Goal: Task Accomplishment & Management: Complete application form

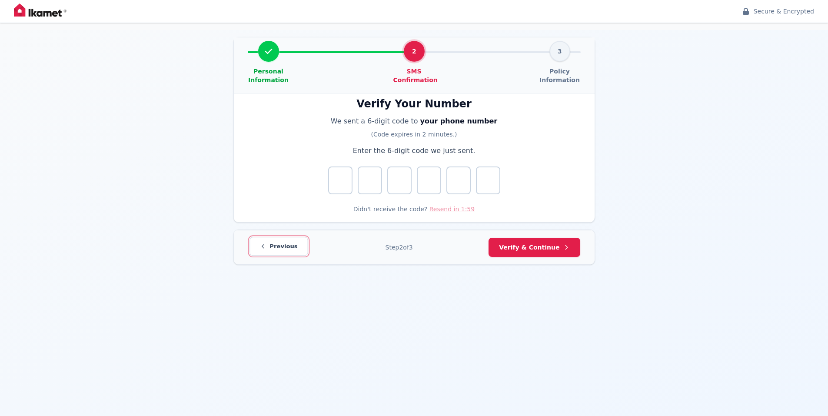
click at [265, 253] on button "Previous" at bounding box center [279, 246] width 58 height 19
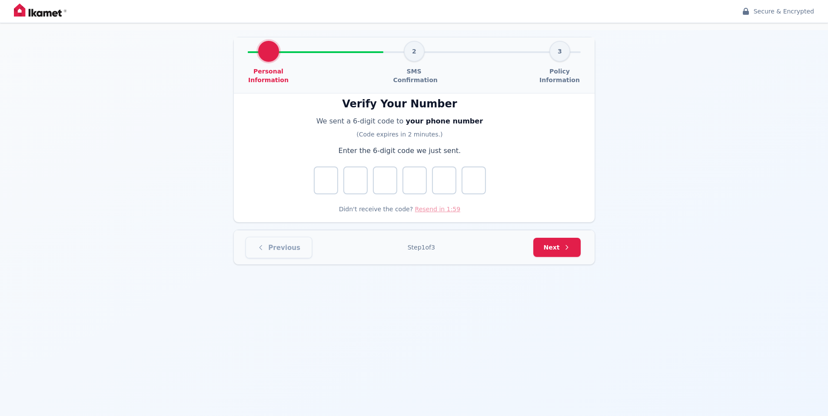
select select "TR"
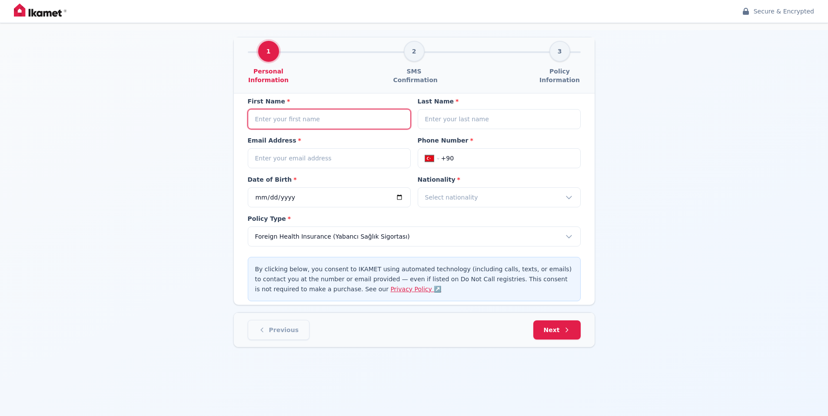
click at [330, 127] on input at bounding box center [329, 119] width 163 height 20
type input "Jakh"
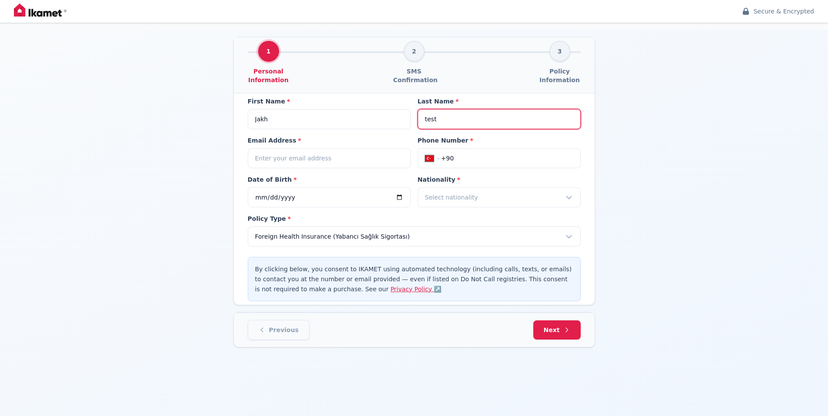
type input "test"
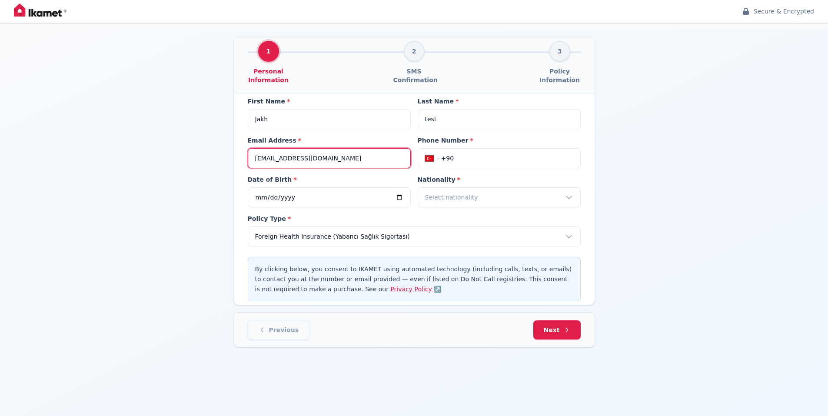
type input "test@test.com"
click at [446, 157] on select "International Afghanistan Åland Islands Albania Algeria American Samoa Andorra …" at bounding box center [438, 158] width 26 height 9
click at [466, 156] on input "+90" at bounding box center [507, 158] width 132 height 9
type input "+9"
select select "ZZ"
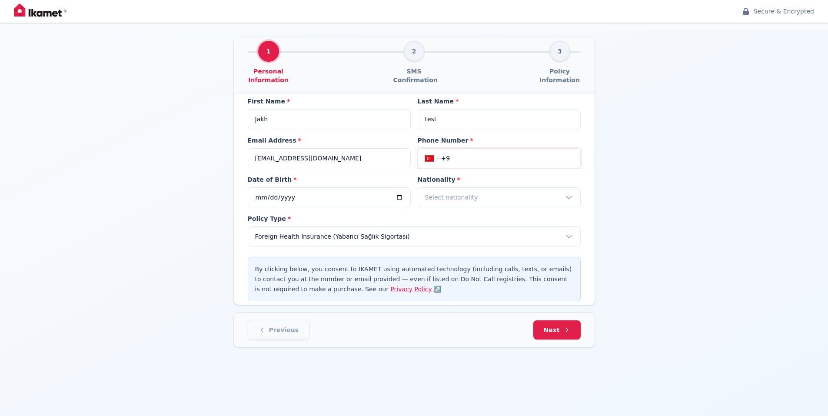
type input "+99"
select select "UZ"
type input "+998 33 787 07 74"
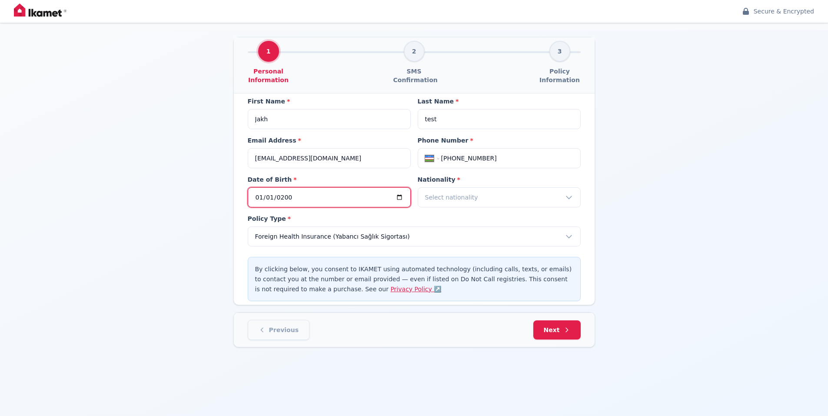
type input "2001-01-01"
click at [469, 195] on span "Select nationality" at bounding box center [451, 197] width 53 height 9
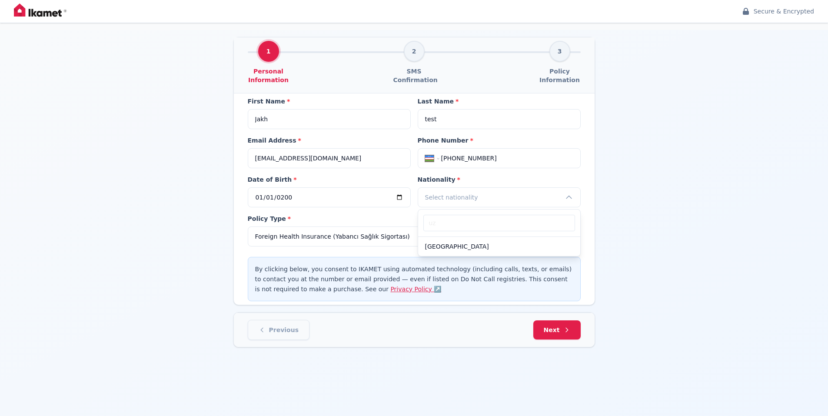
type input "uz"
click at [463, 249] on div "Uzbekistan" at bounding box center [499, 246] width 162 height 19
click at [564, 327] on icon at bounding box center [568, 329] width 8 height 8
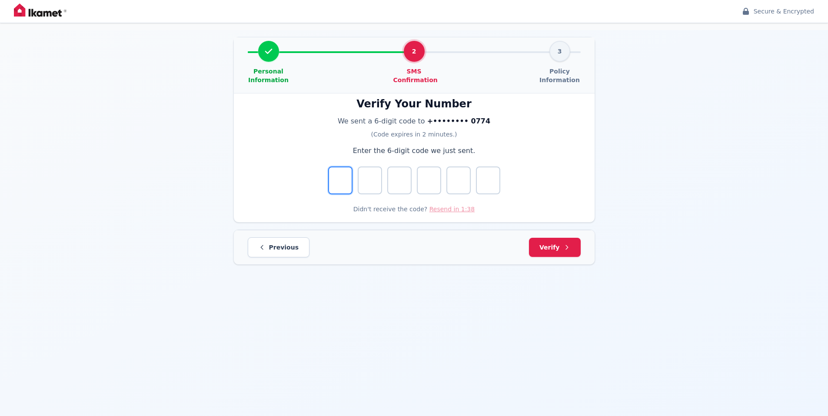
click at [344, 173] on input "Digit 1" at bounding box center [340, 181] width 24 height 28
type input "3"
type input "8"
type input "9"
type input "1"
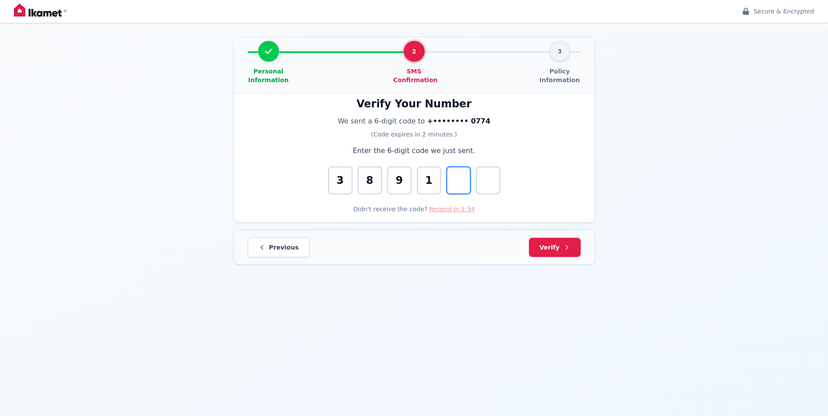
type input "4"
type input "3"
click at [569, 244] on icon at bounding box center [566, 247] width 7 height 7
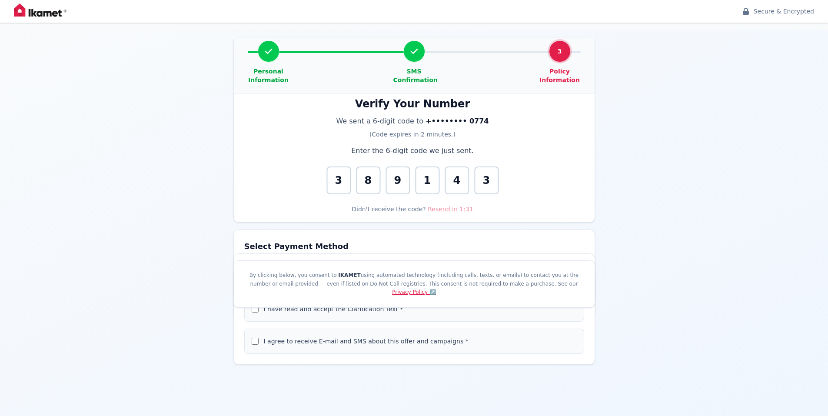
select select "PASSPORT"
select select "MALE"
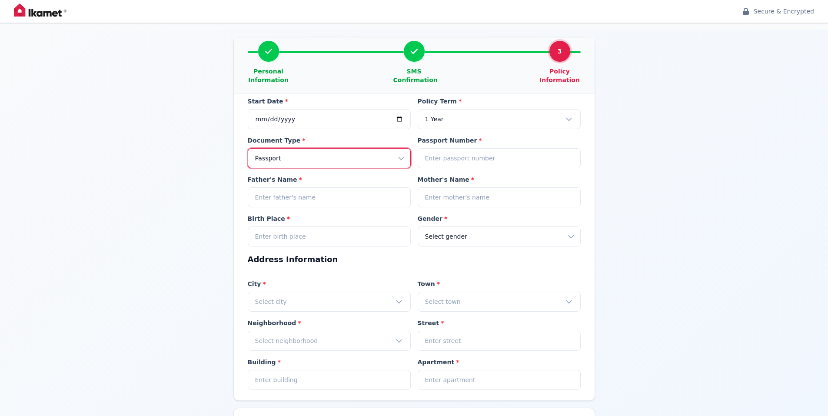
click at [328, 155] on select "Select document type Passport Identity Card" at bounding box center [329, 158] width 163 height 20
click at [248, 148] on select "Select document type Passport Identity Card" at bounding box center [329, 158] width 163 height 20
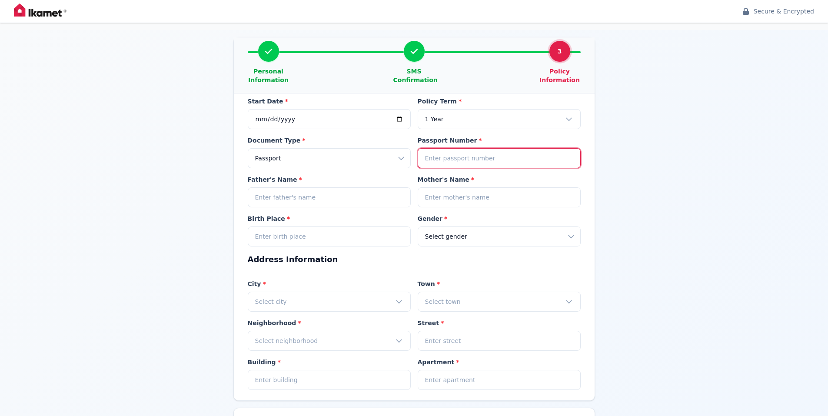
click at [445, 157] on input at bounding box center [499, 158] width 163 height 20
drag, startPoint x: 504, startPoint y: 157, endPoint x: 449, endPoint y: 157, distance: 54.4
click at [449, 157] on input "tt123123123123123123123" at bounding box center [499, 158] width 163 height 20
click at [472, 157] on input "tt123123123123123123123" at bounding box center [499, 158] width 163 height 20
click at [523, 151] on input "tt123123123123123123123" at bounding box center [499, 158] width 163 height 20
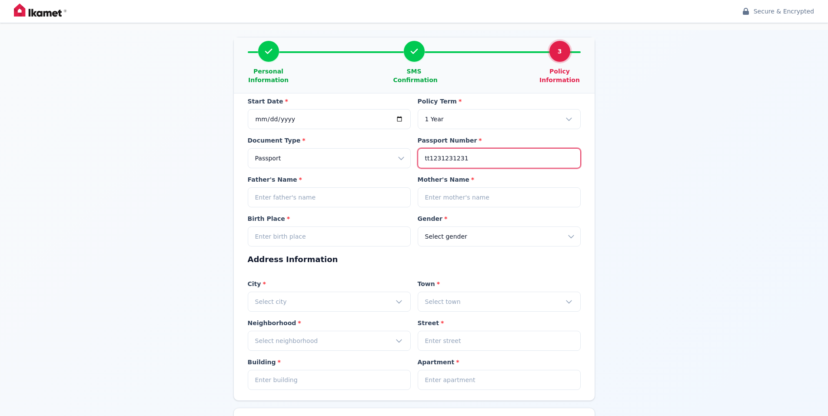
type input "tt1231231231"
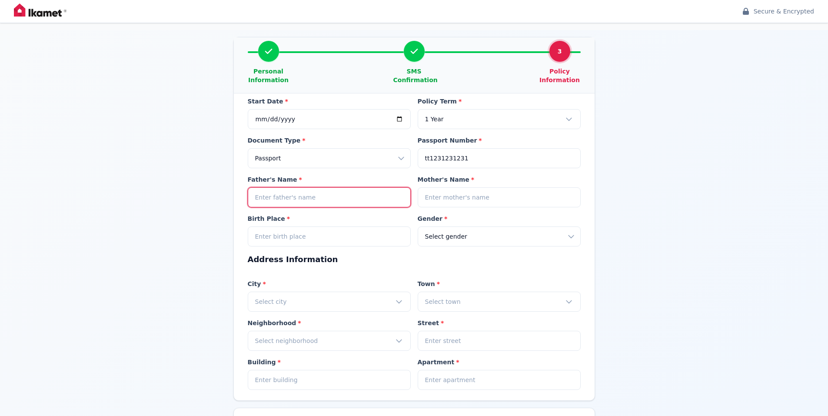
click at [266, 202] on input at bounding box center [329, 197] width 163 height 20
type input "test"
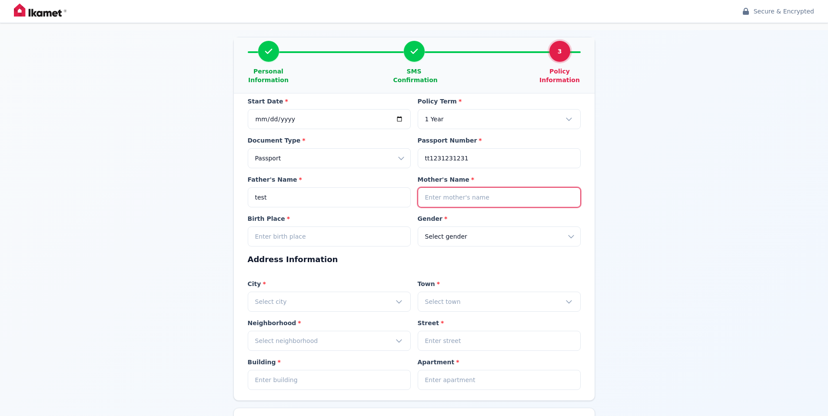
click at [454, 197] on input at bounding box center [499, 197] width 163 height 20
type input "test"
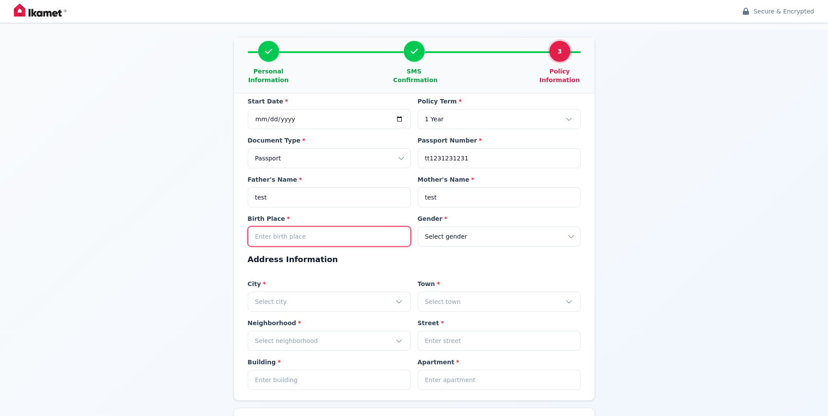
click at [345, 240] on input at bounding box center [329, 237] width 163 height 20
type input "test"
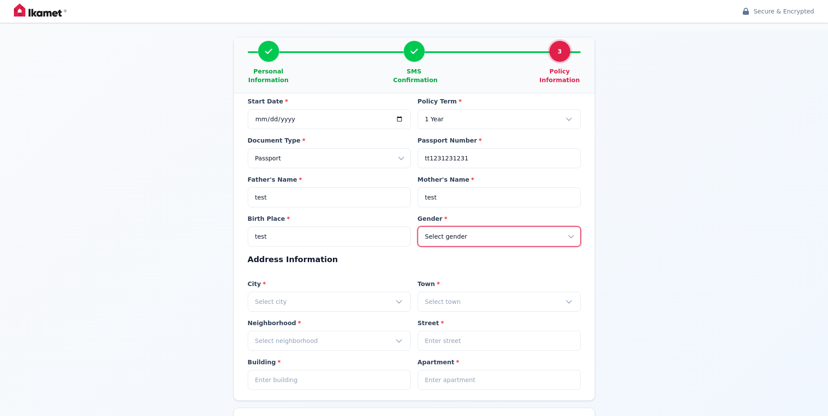
click at [482, 232] on select "Select gender Male Female Other" at bounding box center [499, 237] width 163 height 20
click at [418, 227] on select "Select gender Male Female Other" at bounding box center [499, 237] width 163 height 20
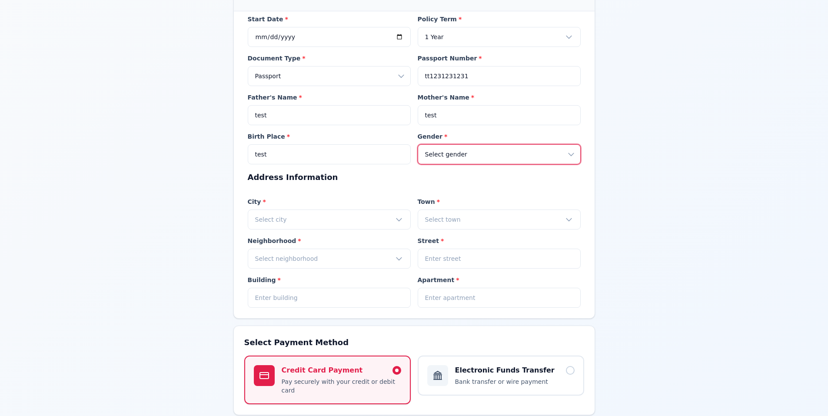
scroll to position [87, 0]
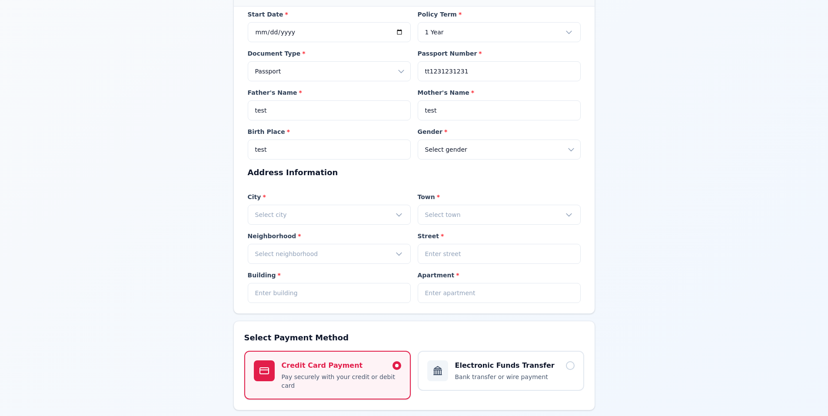
click at [319, 198] on label "City *" at bounding box center [329, 197] width 163 height 9
click at [317, 216] on div "Select city" at bounding box center [329, 215] width 163 height 20
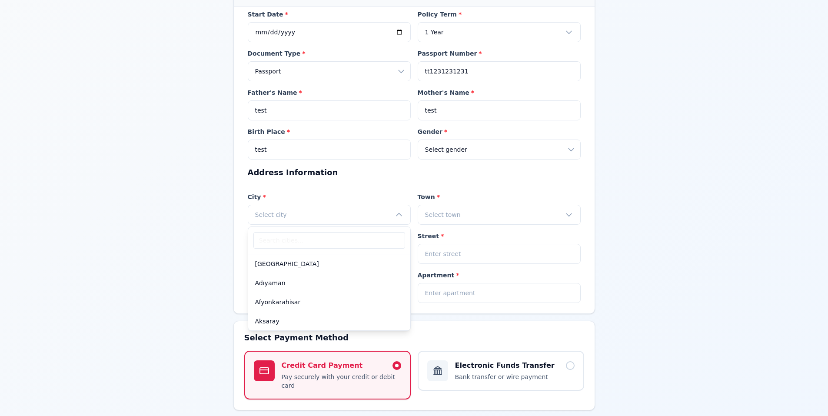
click at [316, 281] on div "Adıyaman" at bounding box center [329, 283] width 162 height 19
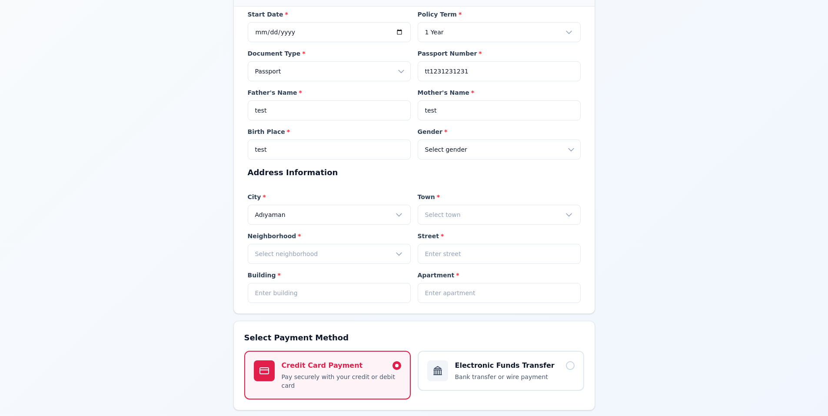
click at [485, 213] on div "Select town" at bounding box center [499, 215] width 163 height 20
click at [474, 275] on div "Gerger" at bounding box center [499, 283] width 162 height 19
click at [300, 245] on div "Select neighborhood" at bounding box center [329, 254] width 163 height 20
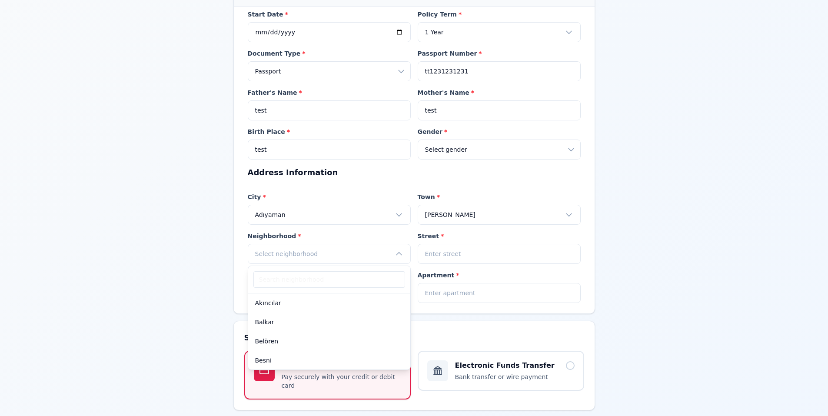
click at [337, 306] on div "Akıncılar" at bounding box center [329, 303] width 162 height 19
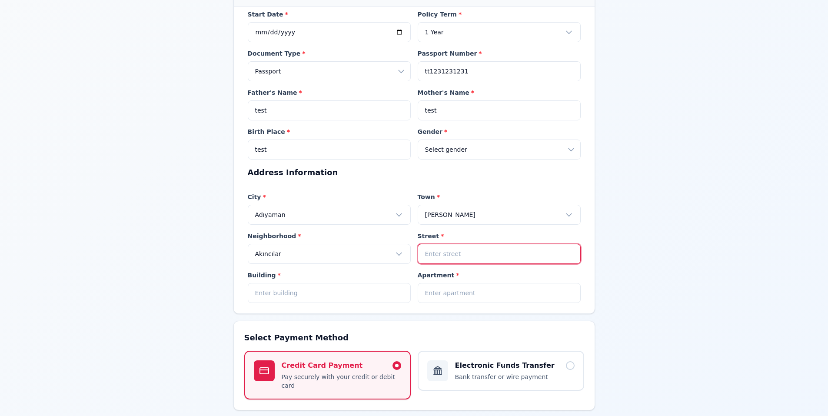
click at [481, 255] on input at bounding box center [499, 254] width 163 height 20
type input "test"
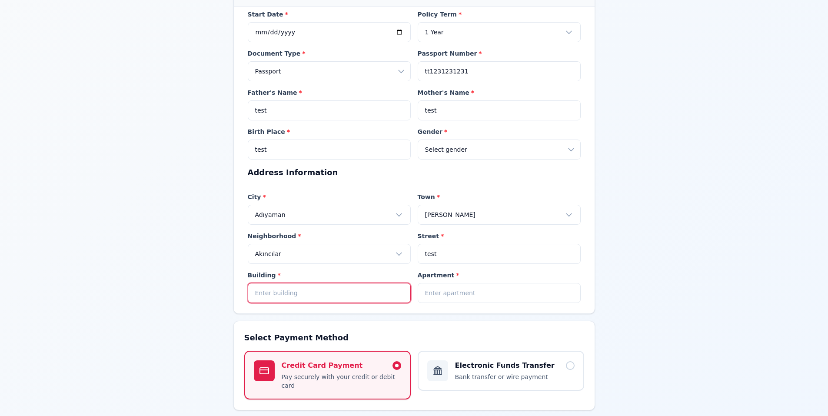
click at [300, 293] on input at bounding box center [329, 293] width 163 height 20
type input "1"
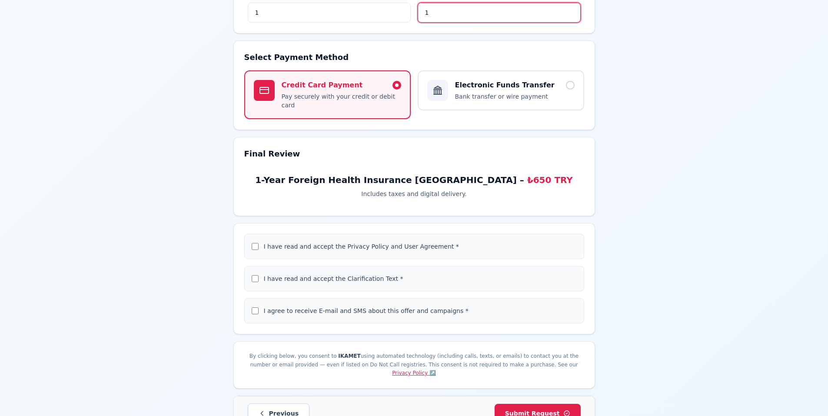
scroll to position [372, 0]
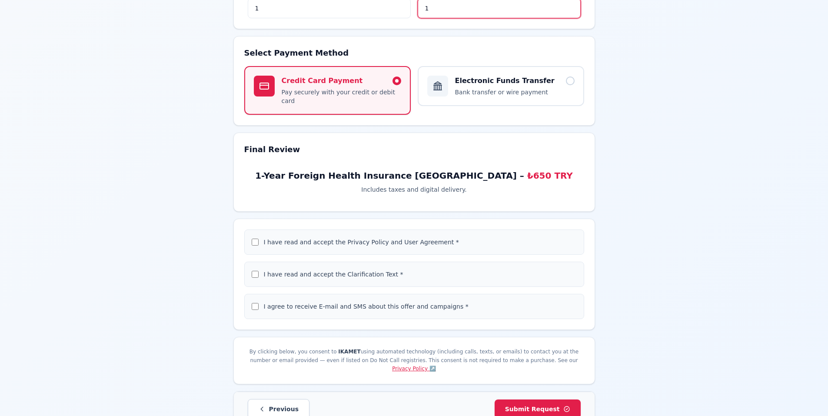
type input "1"
click at [300, 239] on label "I have read and accept the Privacy Policy and User Agreement *" at bounding box center [361, 242] width 195 height 7
click at [259, 239] on input "I have read and accept the Privacy Policy and User Agreement *" at bounding box center [255, 242] width 7 height 7
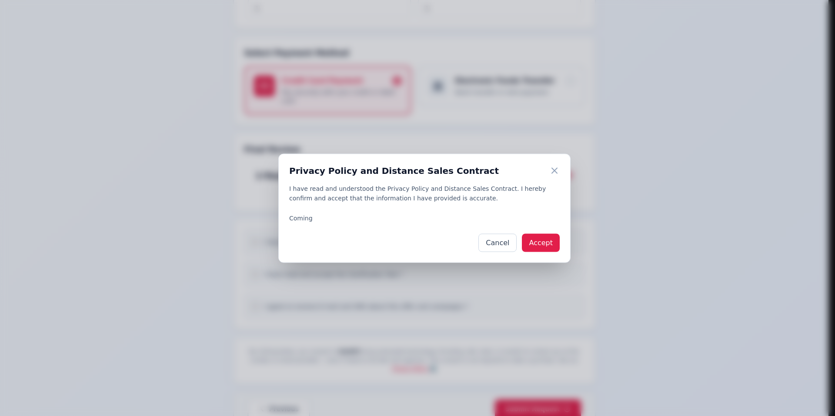
click at [542, 240] on button "Accept" at bounding box center [541, 243] width 38 height 18
checkbox input "true"
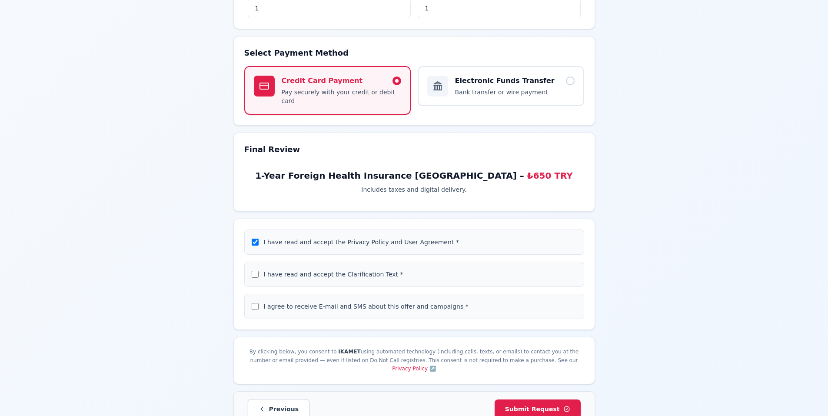
click at [345, 271] on label "I have read and accept the Clarification Text *" at bounding box center [334, 274] width 140 height 7
click at [259, 271] on input "I have read and accept the Clarification Text *" at bounding box center [255, 274] width 7 height 7
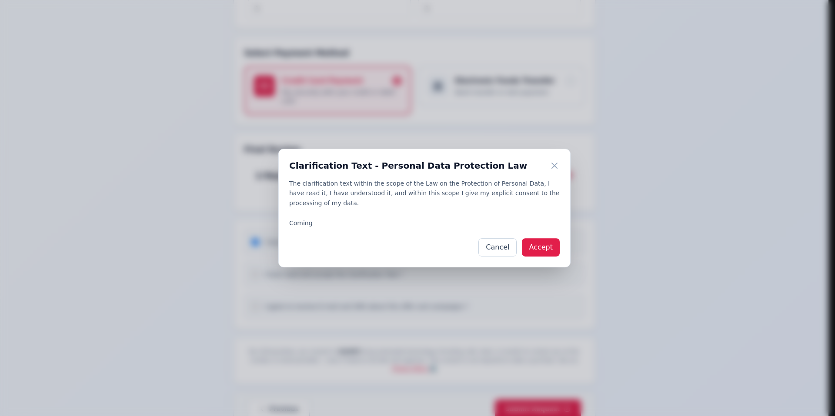
click at [551, 249] on button "Accept" at bounding box center [541, 247] width 38 height 18
checkbox input "true"
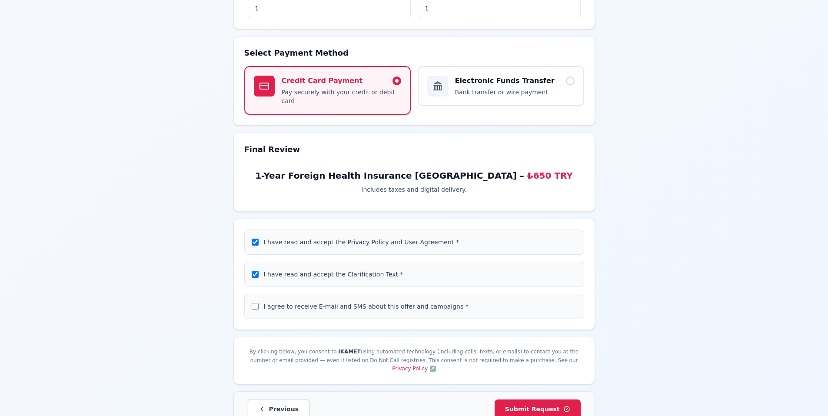
click at [307, 303] on label "I agree to receive E-mail and SMS about this offer and campaigns *" at bounding box center [366, 306] width 205 height 7
click at [259, 303] on input "I agree to receive E-mail and SMS about this offer and campaigns *" at bounding box center [255, 306] width 7 height 7
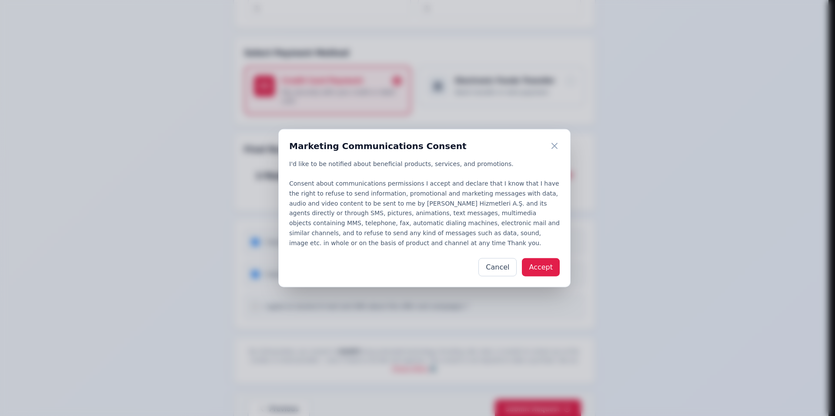
click at [546, 264] on button "Accept" at bounding box center [541, 267] width 38 height 18
checkbox input "true"
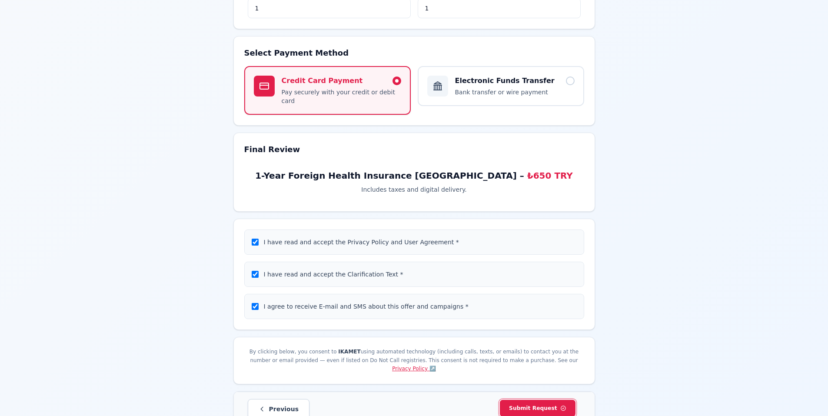
click at [549, 404] on span "Submit Request" at bounding box center [537, 408] width 57 height 8
click at [508, 101] on label "Electronic Funds Transfer Bank transfer or wire payment" at bounding box center [501, 86] width 167 height 40
click at [427, 76] on input "Electronic Funds Transfer Bank transfer or wire payment" at bounding box center [427, 75] width 0 height 0
radio input "true"
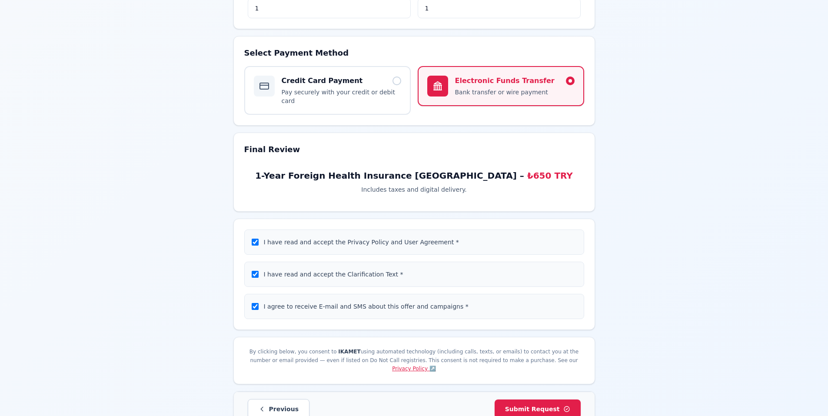
click at [377, 92] on p "Pay securely with your credit or debit card" at bounding box center [342, 96] width 120 height 17
click at [254, 76] on input "Credit Card Payment Pay securely with your credit or debit card" at bounding box center [254, 75] width 0 height 0
radio input "true"
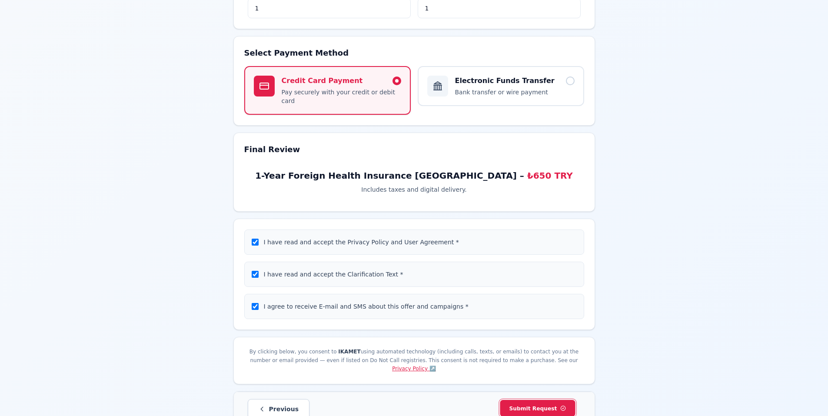
click at [544, 400] on button "Submit Request" at bounding box center [537, 408] width 75 height 17
click at [544, 397] on button "Submit Request" at bounding box center [538, 407] width 94 height 21
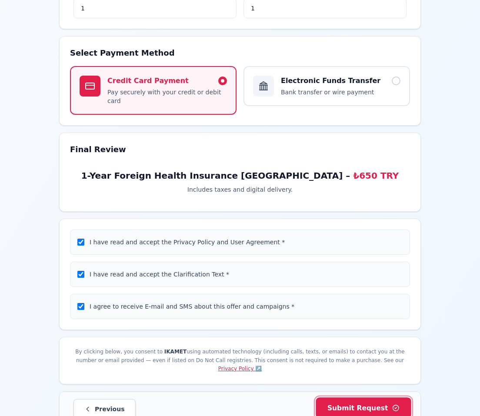
click at [373, 403] on span "Submit Request" at bounding box center [363, 408] width 72 height 10
click at [377, 400] on button "Submit Request" at bounding box center [363, 408] width 77 height 17
click at [377, 399] on button "Submit Request" at bounding box center [364, 408] width 82 height 18
click at [383, 404] on span "Submit Request" at bounding box center [363, 408] width 59 height 8
click at [376, 403] on span "Submit Request" at bounding box center [363, 408] width 73 height 10
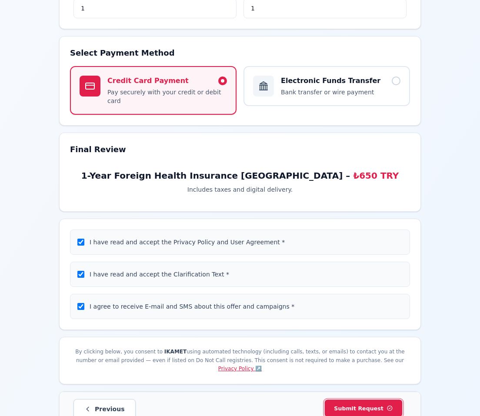
click at [376, 404] on span "Submit Request" at bounding box center [363, 408] width 59 height 8
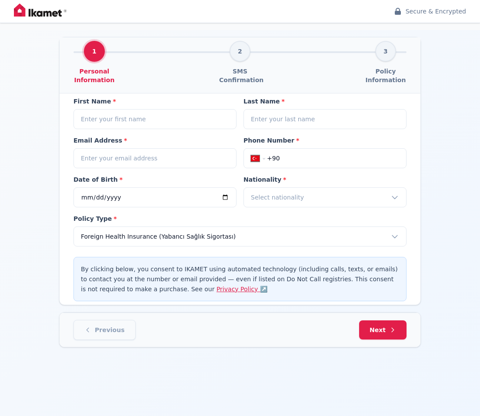
scroll to position [30, 0]
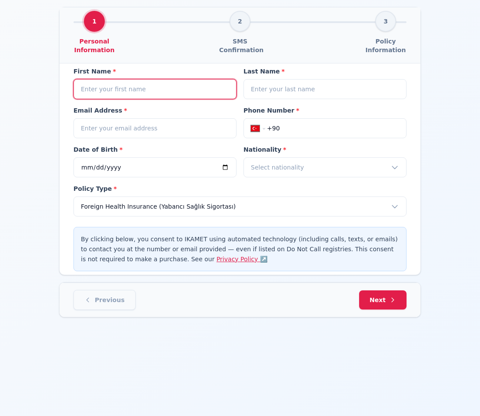
click at [151, 87] on input at bounding box center [154, 89] width 163 height 20
type input "test"
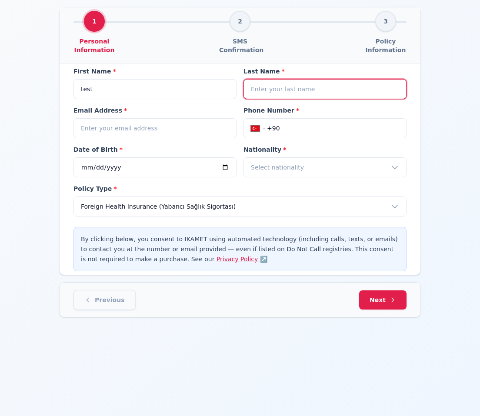
scroll to position [0, 0]
click at [263, 86] on input at bounding box center [325, 89] width 163 height 20
type input "test"
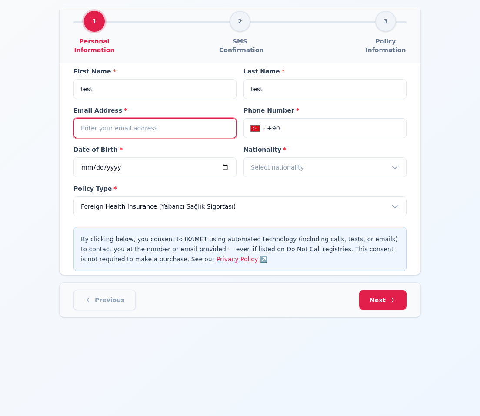
click at [139, 128] on input "email" at bounding box center [154, 128] width 163 height 20
type input "test@test.co"
click at [290, 126] on input "+90" at bounding box center [333, 128] width 132 height 9
type input "+9"
select select "ZZ"
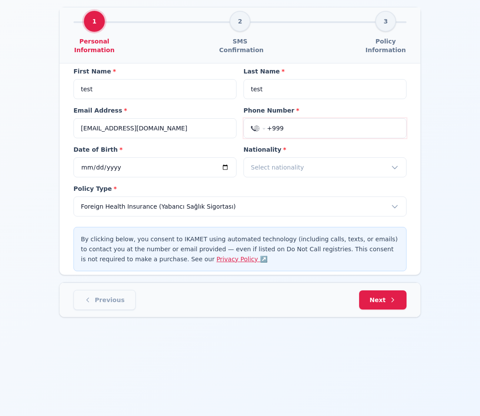
type input "+99"
select select "UZ"
type input "+998 33 787 07 74"
type input "2001-01-01"
click at [297, 167] on span "Select nationality" at bounding box center [277, 167] width 53 height 9
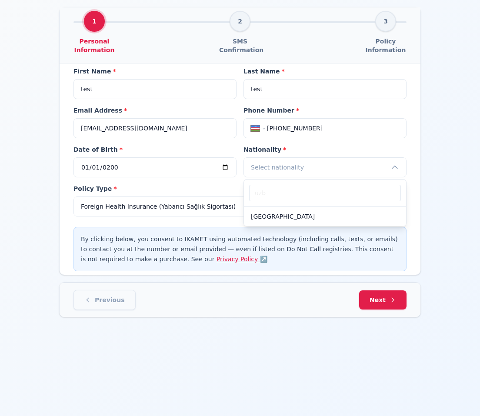
type input "uzb"
click at [290, 208] on div "Uzbekistan" at bounding box center [325, 216] width 162 height 19
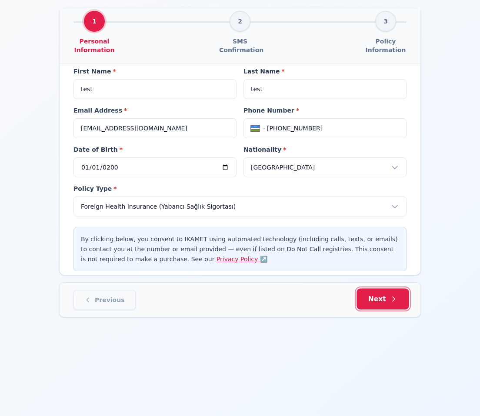
click at [389, 295] on button "Next" at bounding box center [383, 299] width 52 height 21
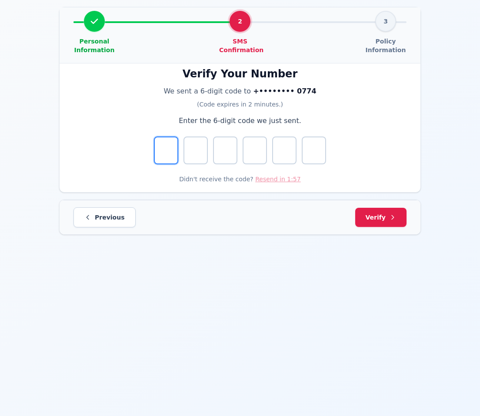
click at [177, 144] on input "Digit 1" at bounding box center [166, 151] width 24 height 28
click at [234, 235] on div "Personal Information 2 SMS Confirmation 3 Policy Information Verify Your Number…" at bounding box center [240, 121] width 390 height 242
click at [280, 179] on button "Resend Code" at bounding box center [278, 179] width 40 height 9
click at [167, 153] on form "Didn't receive the code? Resending..." at bounding box center [239, 160] width 333 height 47
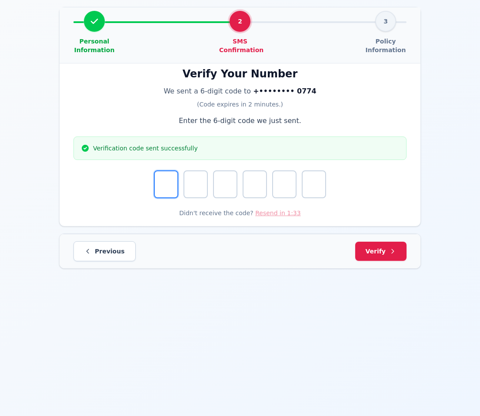
type input "7"
type input "0"
type input "7"
type input "5"
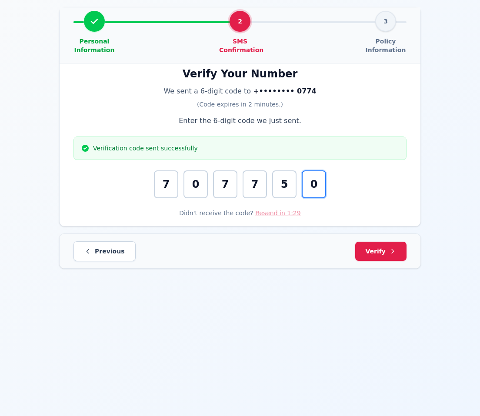
type input "0"
click at [377, 257] on button "Verify" at bounding box center [380, 250] width 53 height 20
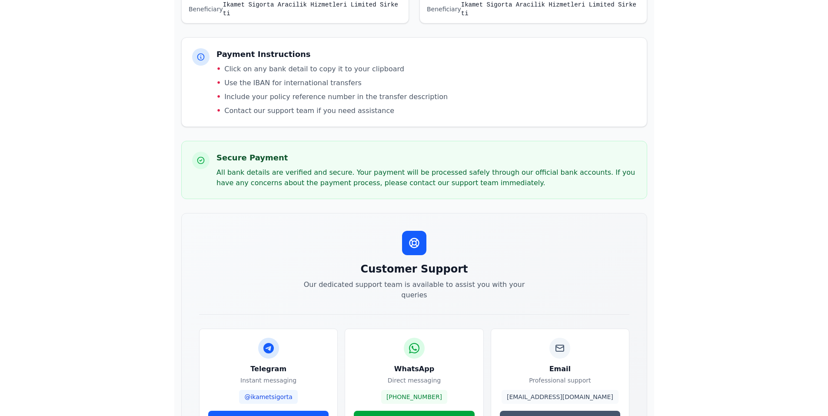
scroll to position [96, 0]
